Goal: Information Seeking & Learning: Learn about a topic

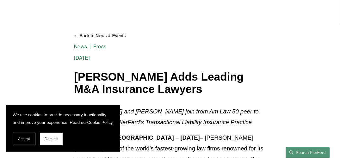
scroll to position [63, 0]
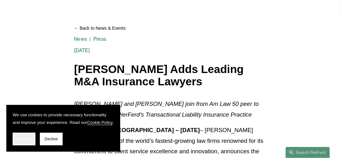
click at [28, 142] on span "Accept" at bounding box center [24, 139] width 12 height 4
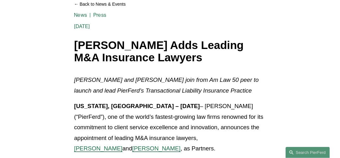
scroll to position [127, 0]
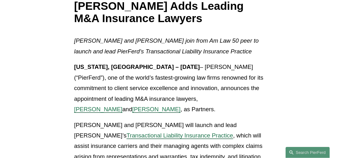
click at [123, 106] on span "[PERSON_NAME]" at bounding box center [98, 109] width 48 height 7
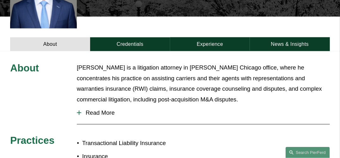
scroll to position [232, 0]
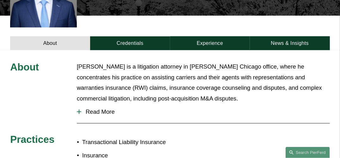
click at [97, 106] on button "Read More" at bounding box center [203, 112] width 253 height 16
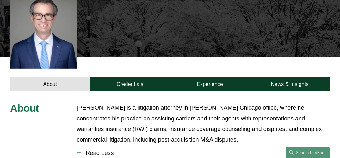
scroll to position [190, 0]
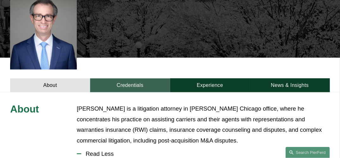
click at [120, 80] on link "Credentials" at bounding box center [130, 86] width 80 height 14
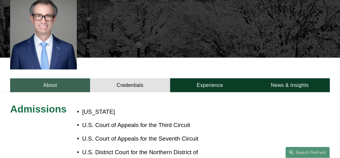
click at [50, 81] on link "About" at bounding box center [50, 86] width 80 height 14
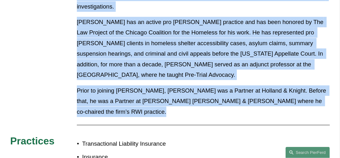
scroll to position [528, 0]
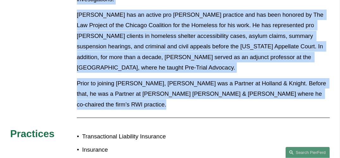
drag, startPoint x: 78, startPoint y: 56, endPoint x: 156, endPoint y: 93, distance: 86.5
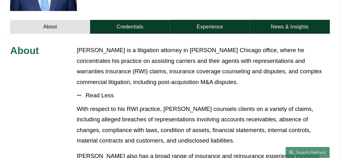
scroll to position [253, 0]
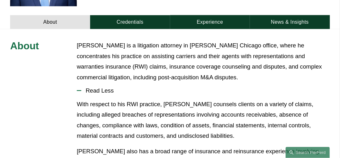
click at [195, 2] on div "About Credentials Experience News & Insights" at bounding box center [170, 12] width 340 height 35
